Goal: Obtain resource: Download file/media

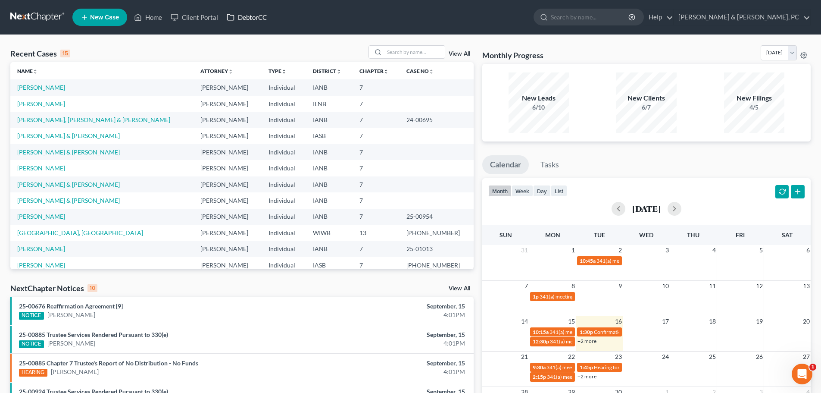
click at [255, 15] on link "DebtorCC" at bounding box center [247, 17] width 49 height 16
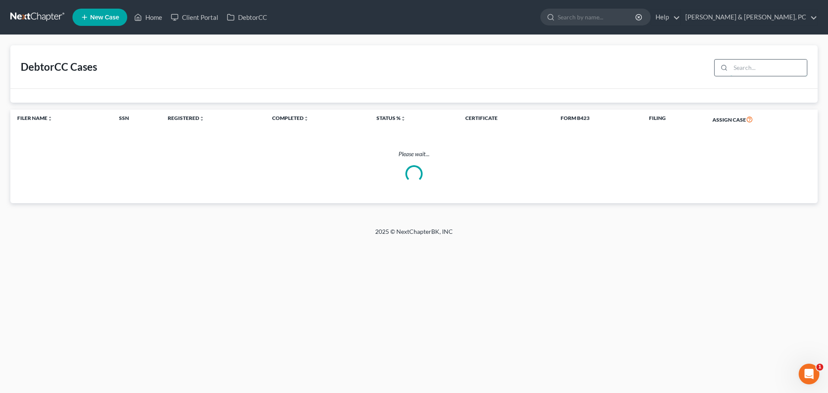
click at [760, 68] on input "search" at bounding box center [768, 68] width 76 height 16
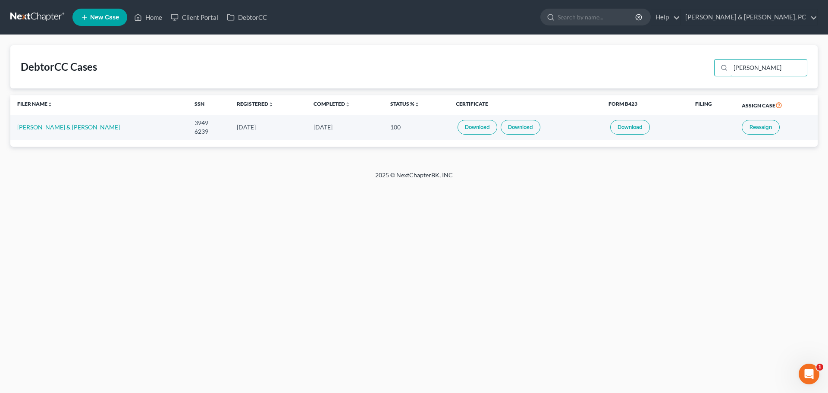
type input "[PERSON_NAME]"
click at [458, 128] on link "Download" at bounding box center [478, 127] width 40 height 15
click at [506, 129] on link "Download" at bounding box center [521, 127] width 40 height 15
click at [41, 12] on link at bounding box center [37, 17] width 55 height 16
